Goal: Task Accomplishment & Management: Use online tool/utility

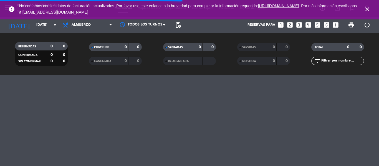
click at [367, 8] on icon "close" at bounding box center [367, 9] width 7 height 7
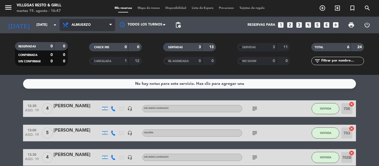
click at [98, 28] on span "Almuerzo" at bounding box center [88, 25] width 56 height 12
click at [90, 61] on div "menu [PERSON_NAME] Resto & Grill [DATE] 19. agosto - 16:47 Mis reservas Mapa de…" at bounding box center [189, 37] width 379 height 75
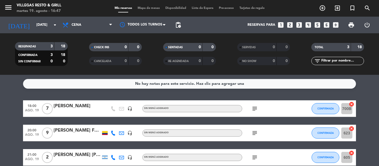
click at [143, 7] on span "Mapa de mesas" at bounding box center [149, 8] width 28 height 3
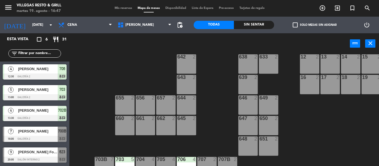
scroll to position [228, 0]
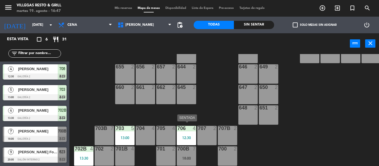
click at [188, 132] on div "706 4 12:30" at bounding box center [186, 135] width 19 height 19
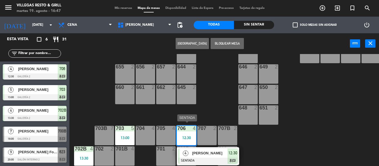
click at [202, 151] on span "[PERSON_NAME]" at bounding box center [210, 153] width 36 height 6
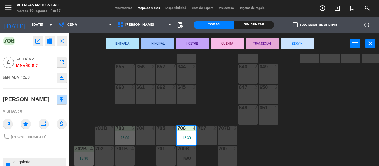
click at [295, 45] on button "SERVIR" at bounding box center [297, 43] width 33 height 11
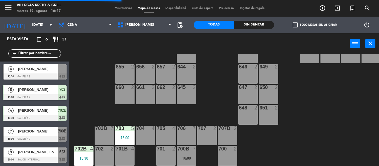
click at [121, 136] on div "13:00" at bounding box center [124, 138] width 19 height 4
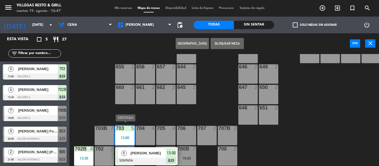
click at [130, 151] on span "[PERSON_NAME]" at bounding box center [148, 153] width 36 height 6
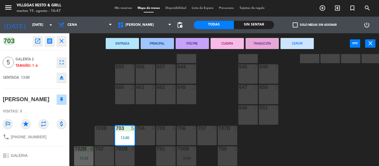
click at [292, 45] on button "SERVIR" at bounding box center [297, 43] width 33 height 11
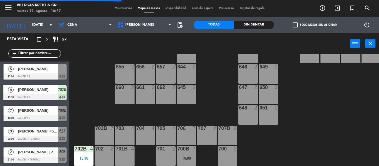
click at [74, 158] on div "702B 4 13:30" at bounding box center [83, 156] width 19 height 19
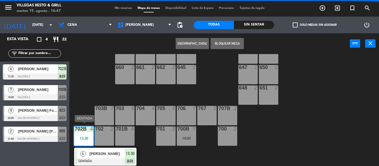
click at [95, 155] on div "[PERSON_NAME]" at bounding box center [107, 153] width 36 height 9
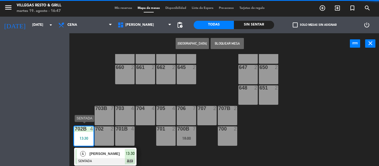
scroll to position [228, 0]
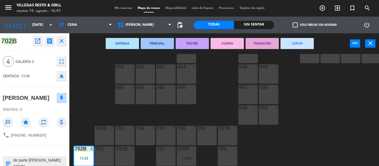
click at [301, 43] on button "SERVIR" at bounding box center [297, 43] width 33 height 11
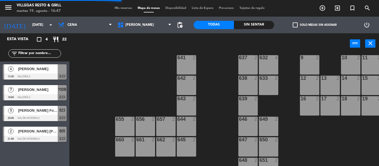
scroll to position [228, 0]
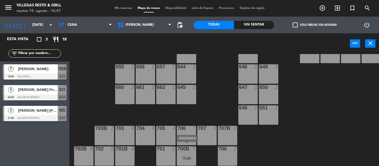
click at [188, 152] on div "700B 7 18:00" at bounding box center [186, 156] width 19 height 19
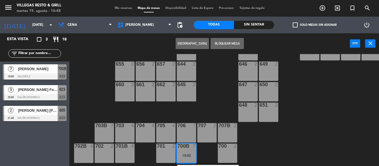
click at [103, 153] on div "702 2" at bounding box center [104, 153] width 19 height 19
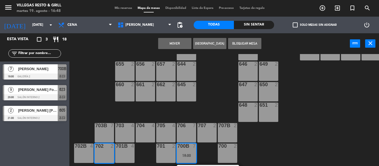
click at [83, 154] on div "702B 4" at bounding box center [83, 153] width 19 height 19
click at [166, 44] on button "Mover y Unir" at bounding box center [174, 43] width 33 height 11
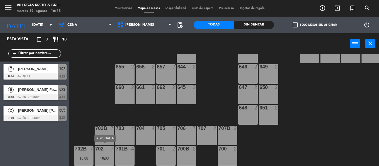
click at [104, 152] on div "702 7 18:00" at bounding box center [104, 156] width 19 height 19
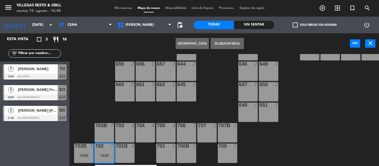
click at [193, 150] on div "700B 2" at bounding box center [186, 153] width 19 height 19
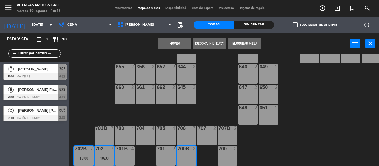
click at [225, 153] on div "700 2" at bounding box center [227, 156] width 19 height 19
click at [178, 42] on button "Mover" at bounding box center [174, 43] width 33 height 11
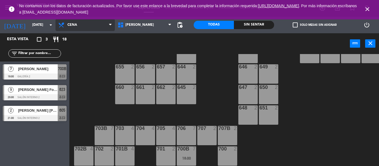
click at [71, 27] on span "Cena" at bounding box center [72, 25] width 10 height 4
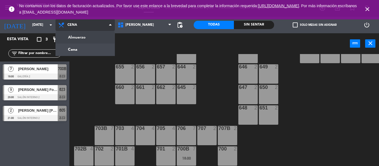
click at [80, 22] on span "Cena" at bounding box center [85, 25] width 59 height 12
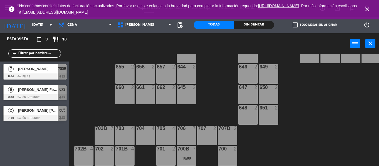
click at [367, 7] on icon "close" at bounding box center [367, 9] width 7 height 7
click at [368, 6] on icon "close" at bounding box center [367, 9] width 7 height 7
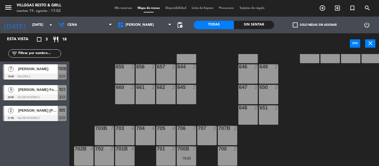
click at [44, 73] on div "[PERSON_NAME]" at bounding box center [37, 68] width 40 height 9
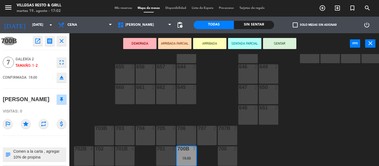
click at [58, 158] on textarea at bounding box center [39, 155] width 53 height 12
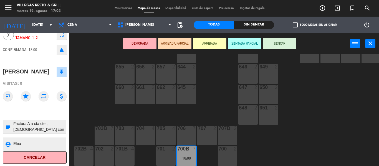
scroll to position [0, 0]
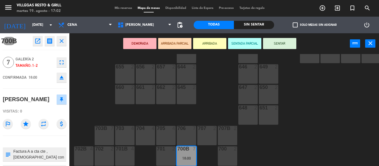
click at [66, 43] on button "close" at bounding box center [62, 41] width 10 height 10
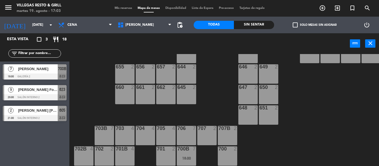
click at [27, 72] on div "[PERSON_NAME]" at bounding box center [37, 68] width 40 height 9
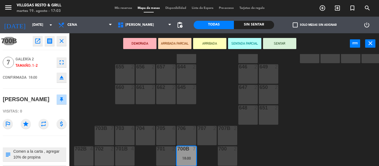
click at [62, 39] on icon "close" at bounding box center [61, 41] width 7 height 7
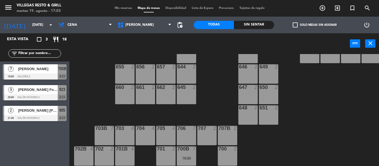
click at [115, 8] on span "Mis reservas" at bounding box center [123, 8] width 23 height 3
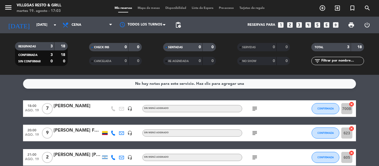
click at [90, 109] on div "[PERSON_NAME]" at bounding box center [77, 106] width 47 height 7
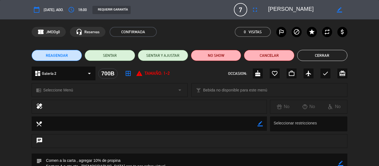
scroll to position [56, 0]
